Goal: Check status: Check status

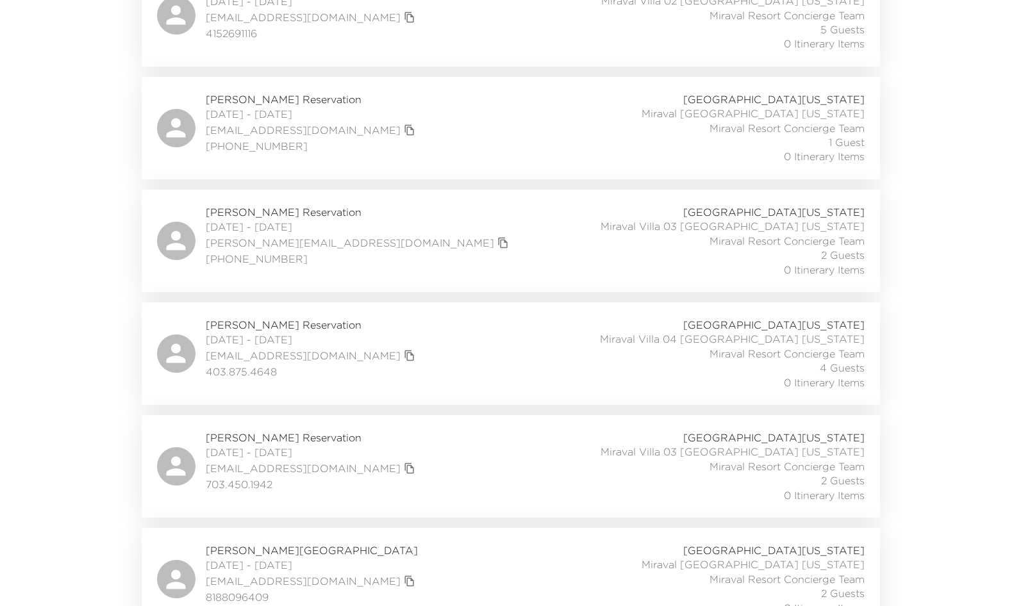
scroll to position [449, 0]
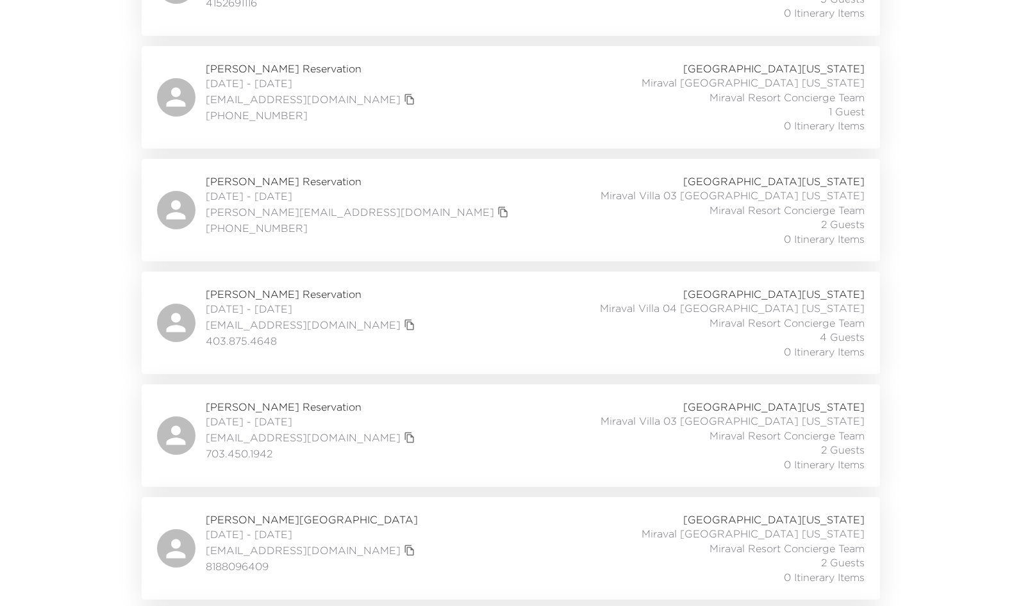
click at [485, 329] on div "Roxanne Fildes Reservation 10/05/2025 - 10/09/2025 rfildes@live.com 403.875.464…" at bounding box center [511, 323] width 708 height 72
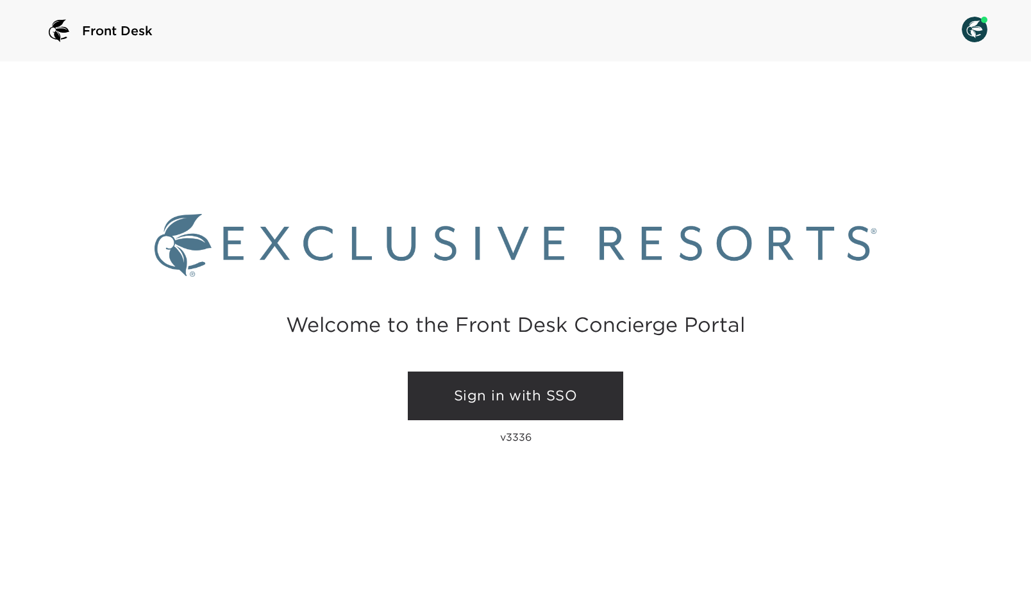
click at [504, 397] on link "Sign in with SSO" at bounding box center [515, 396] width 215 height 49
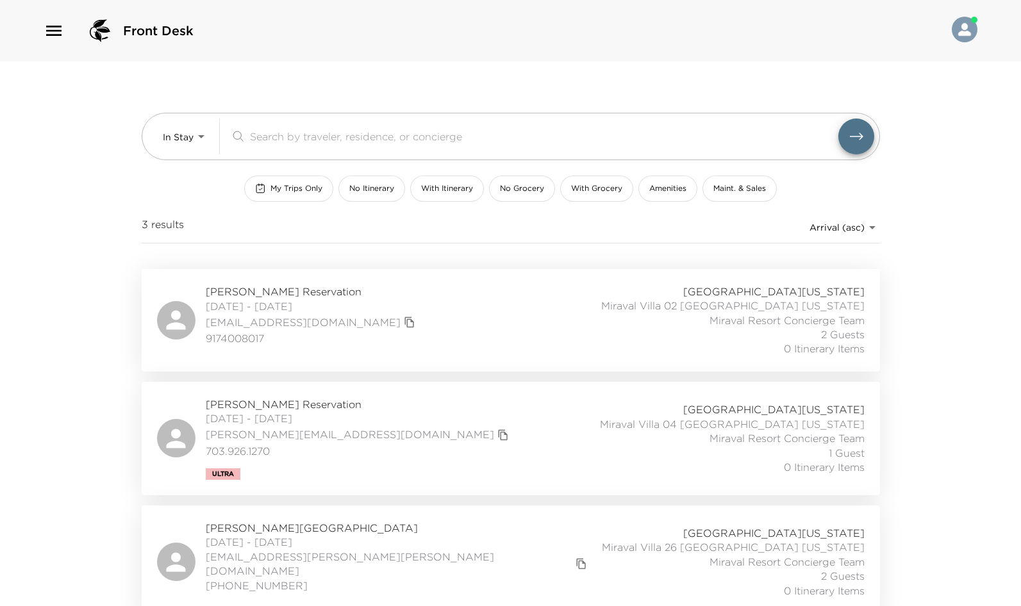
scroll to position [2, 0]
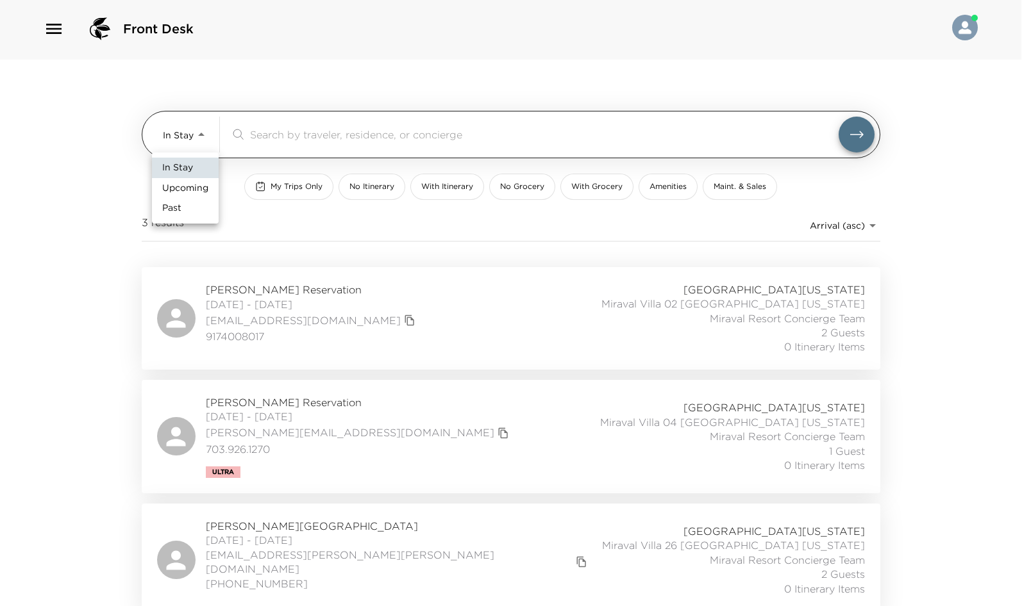
click at [201, 132] on body "Front Desk In Stay In-Stay ​ My Trips Only No Itinerary With Itinerary No Groce…" at bounding box center [515, 301] width 1031 height 606
click at [195, 187] on span "Upcoming" at bounding box center [185, 188] width 46 height 13
type input "Upcoming"
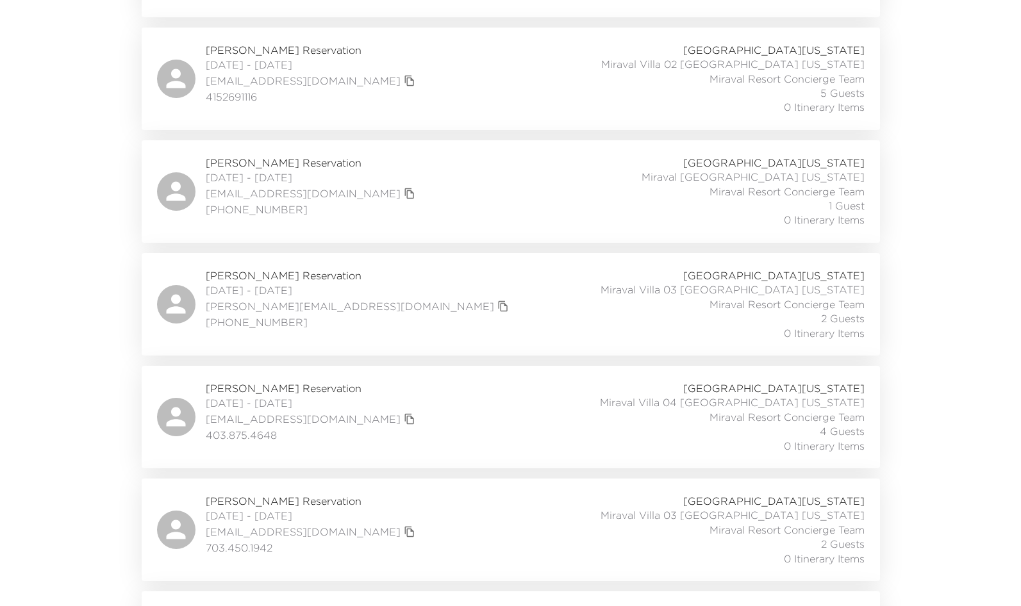
scroll to position [386, 0]
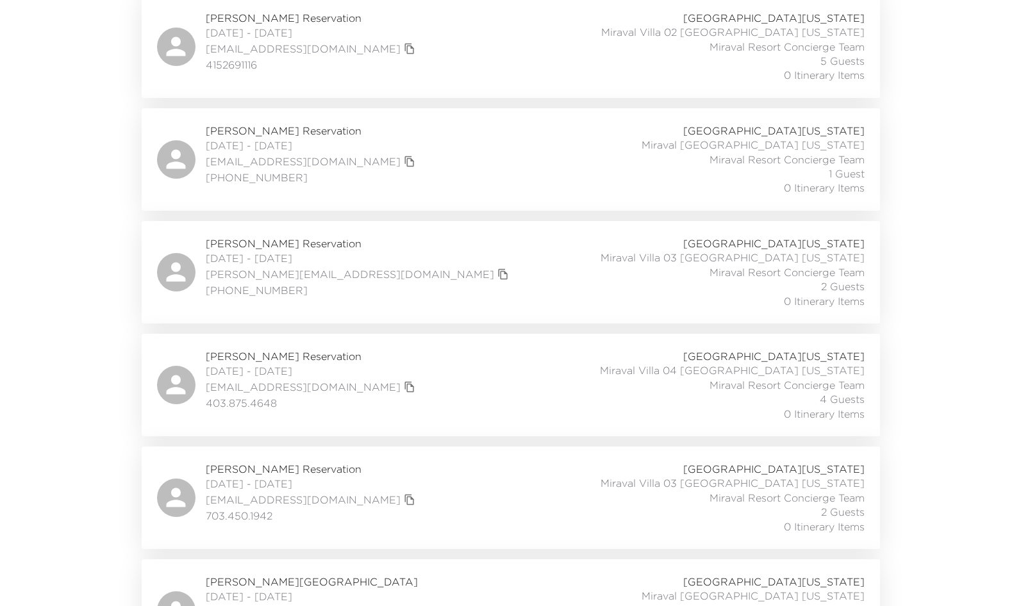
click at [368, 387] on div "Roxanne Fildes Reservation 10/05/2025 - 10/09/2025 rfildes@live.com 403.875.464…" at bounding box center [511, 385] width 708 height 72
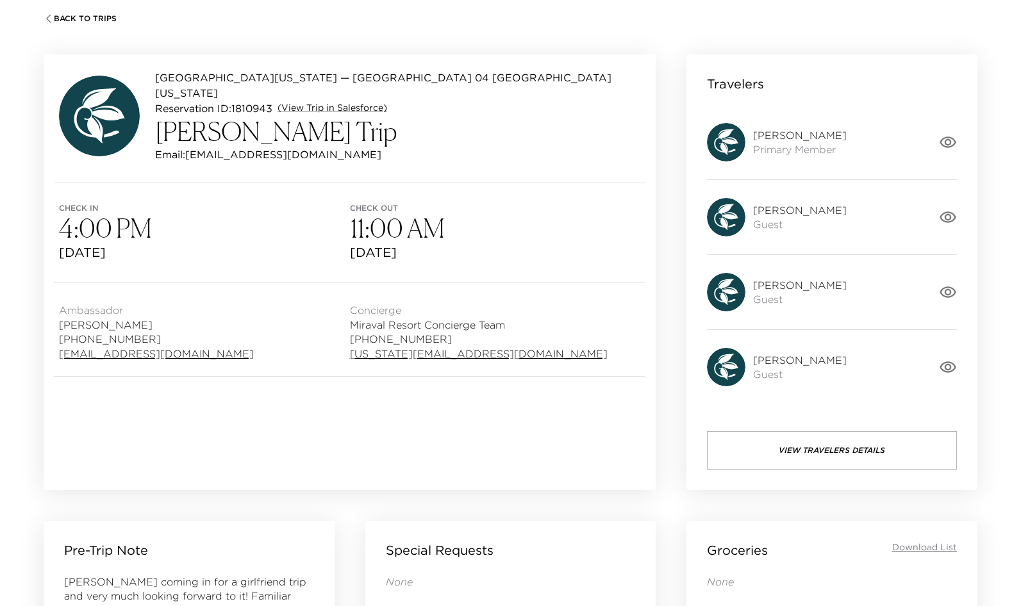
scroll to position [80, 0]
click at [834, 456] on button "View Travelers Details" at bounding box center [832, 452] width 250 height 38
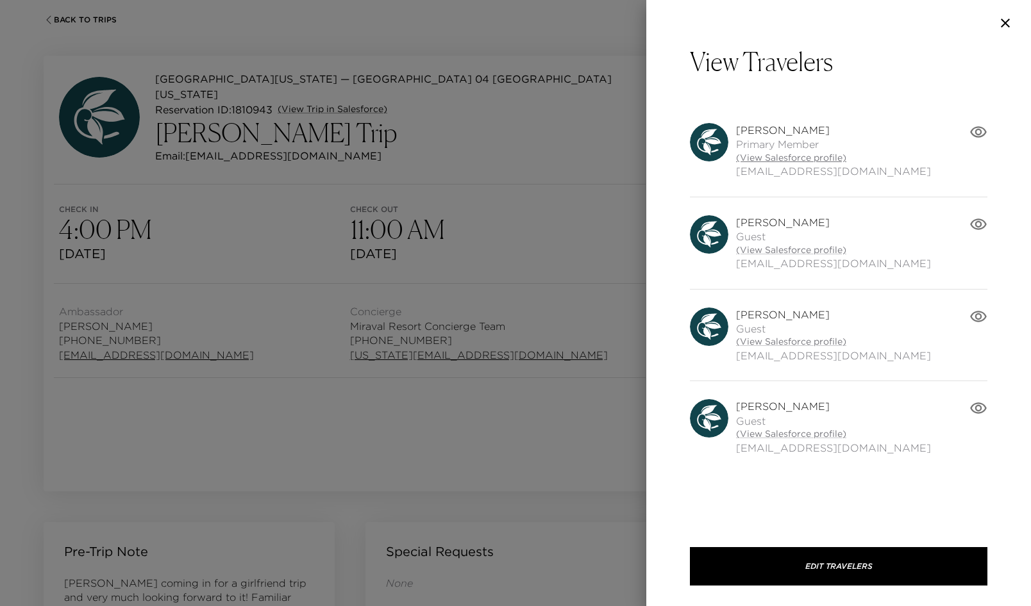
click at [778, 154] on link "(View Salesforce profile)" at bounding box center [833, 158] width 195 height 13
click at [1010, 21] on icon "button" at bounding box center [1004, 22] width 15 height 15
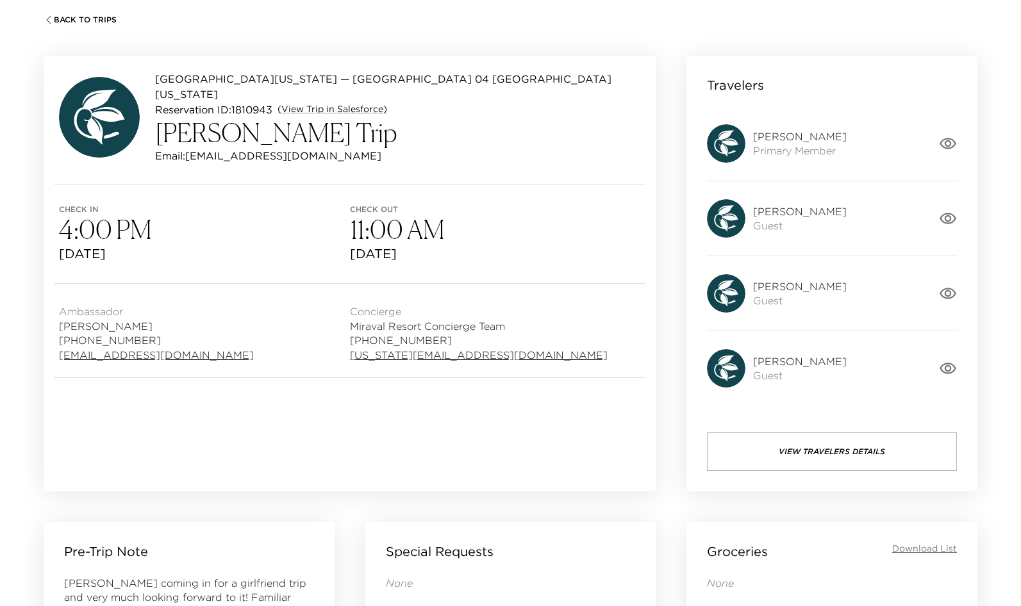
click at [76, 19] on span "Back To Trips" at bounding box center [85, 19] width 63 height 9
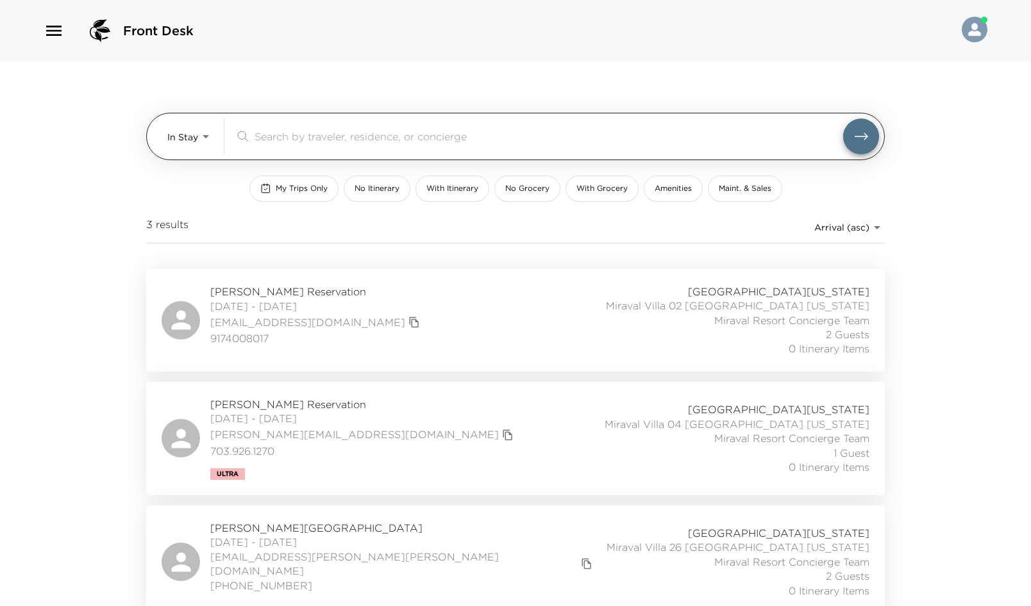
click at [170, 141] on body "Front Desk In Stay In-Stay ​ My Trips Only No Itinerary With Itinerary No Groce…" at bounding box center [515, 303] width 1031 height 606
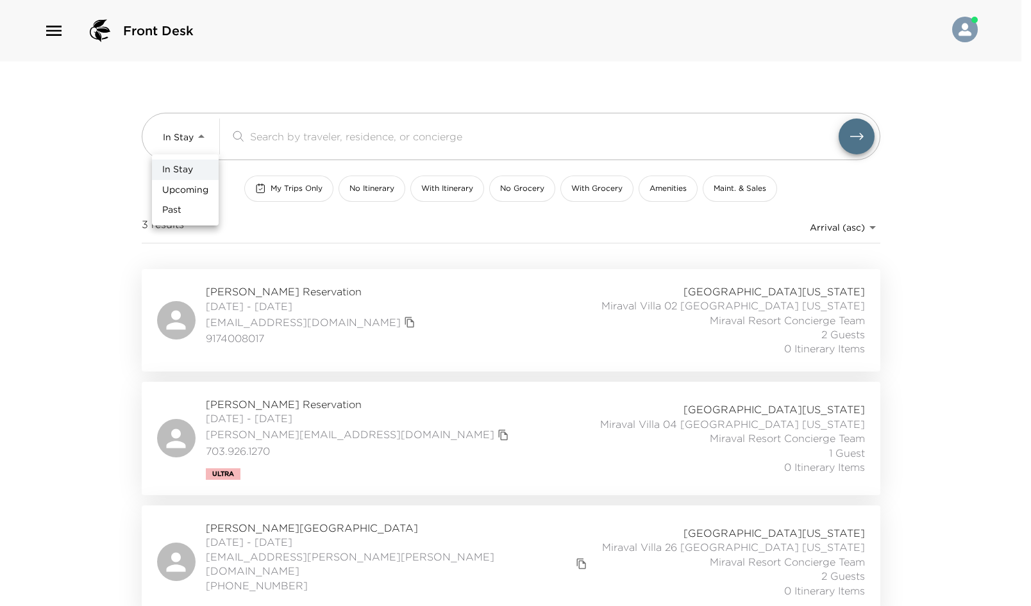
click at [187, 184] on span "Upcoming" at bounding box center [185, 190] width 46 height 13
type input "Upcoming"
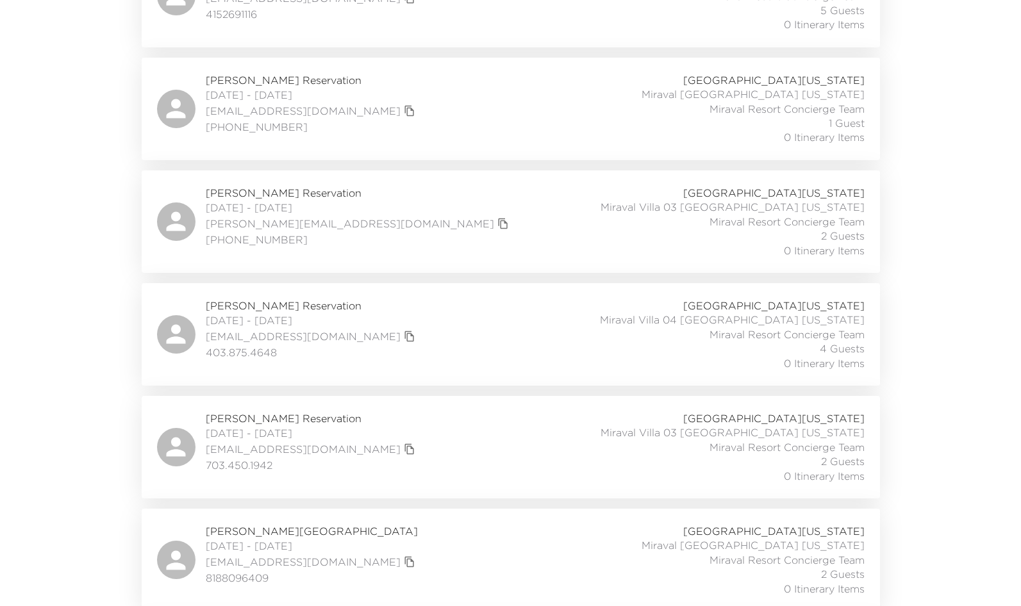
scroll to position [513, 0]
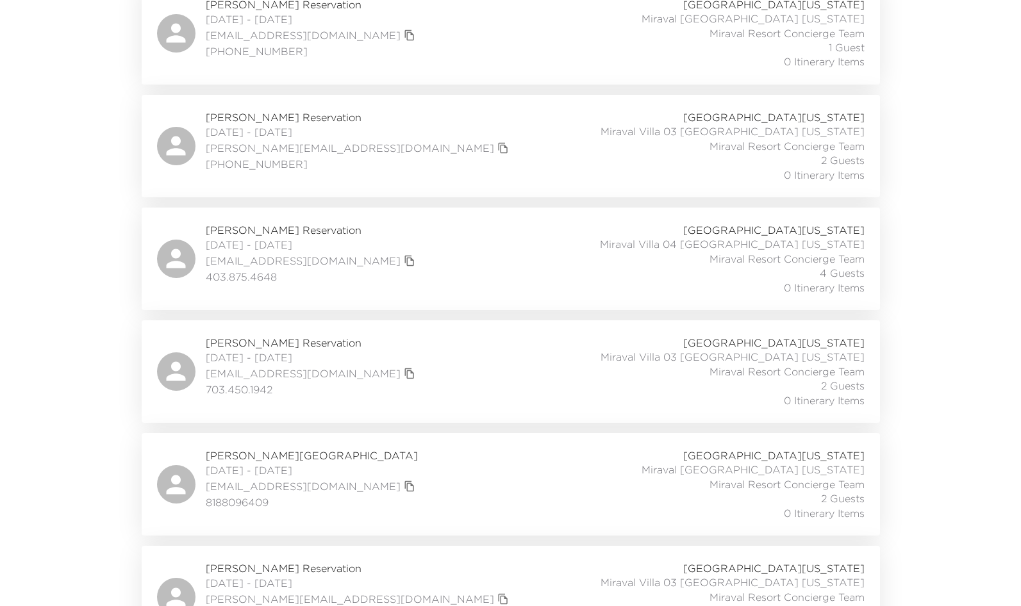
click at [411, 392] on div "Chris Brockman Reservation 10/06/2025 - 10/08/2025 dbrockman5@aol.com 703.450.1…" at bounding box center [511, 372] width 708 height 72
